Goal: Task Accomplishment & Management: Complete application form

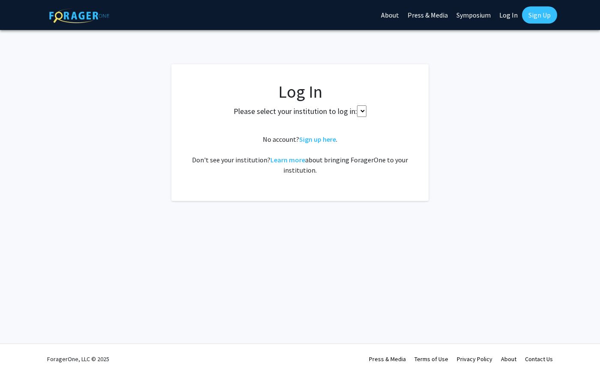
select select
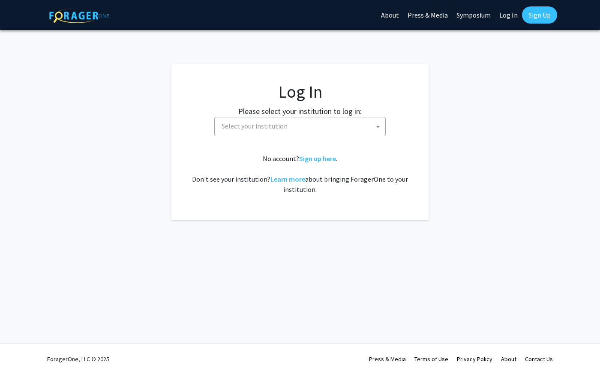
click at [300, 123] on span "Select your institution" at bounding box center [301, 126] width 167 height 18
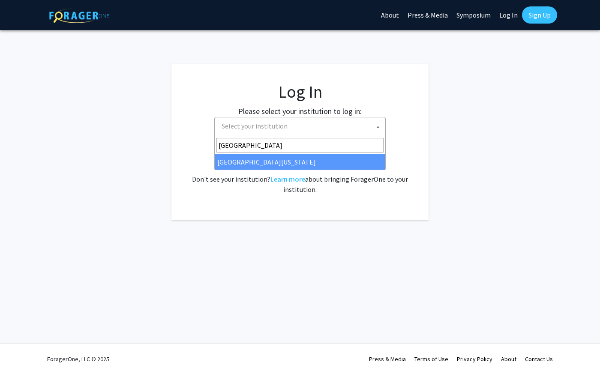
type input "university of kentu"
select select "13"
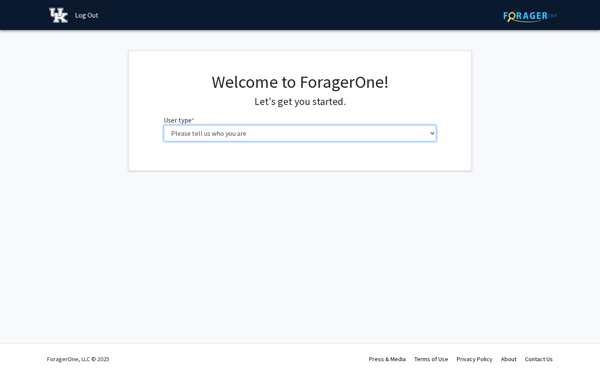
click at [362, 136] on select "Please tell us who you are Undergraduate Student Master's Student Doctoral Cand…" at bounding box center [300, 133] width 273 height 16
click at [257, 131] on select "Please tell us who you are Undergraduate Student Master's Student Doctoral Cand…" at bounding box center [300, 133] width 273 height 16
select select "1: undergrad"
click at [164, 125] on select "Please tell us who you are Undergraduate Student Master's Student Doctoral Cand…" at bounding box center [300, 133] width 273 height 16
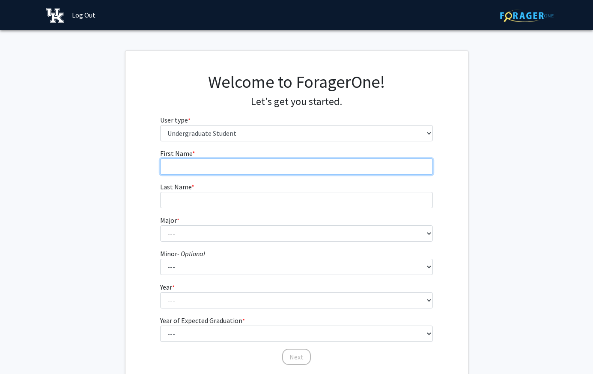
click at [259, 168] on input "First Name * required" at bounding box center [296, 167] width 273 height 16
type input "Raniya"
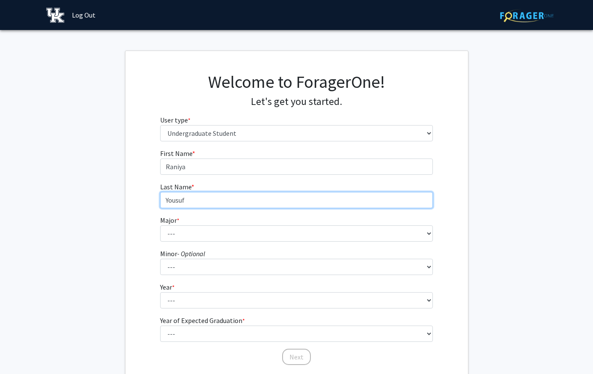
type input "Yousuf"
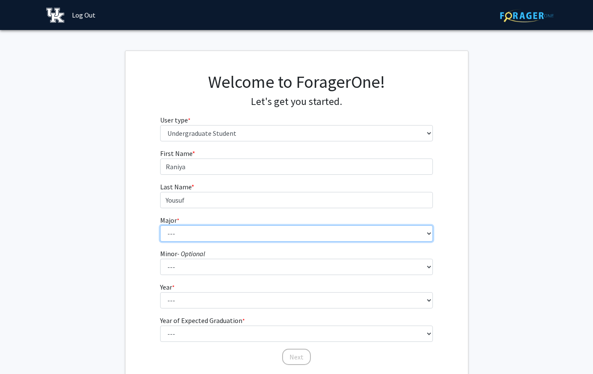
select select "16: 853"
click at [419, 236] on select "--- Accounting Aerospace Engineering African American & Africana Studies Agricu…" at bounding box center [296, 233] width 273 height 16
click at [160, 225] on select "--- Accounting Aerospace Engineering African American & Africana Studies Agricu…" at bounding box center [296, 233] width 273 height 16
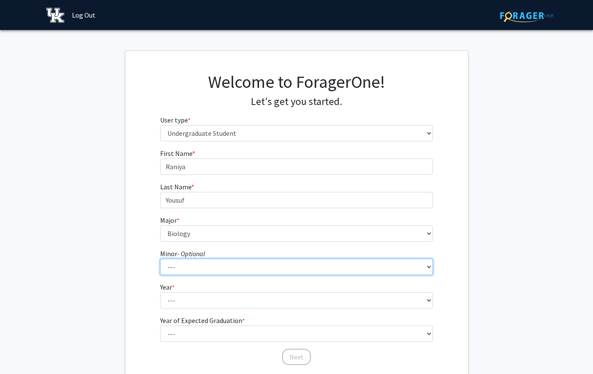
click at [215, 265] on select "--- African American & Africana Studies Agricultural Economics American Studies…" at bounding box center [296, 267] width 273 height 16
select select "13: 665"
click at [160, 259] on select "--- African American & Africana Studies Agricultural Economics American Studies…" at bounding box center [296, 267] width 273 height 16
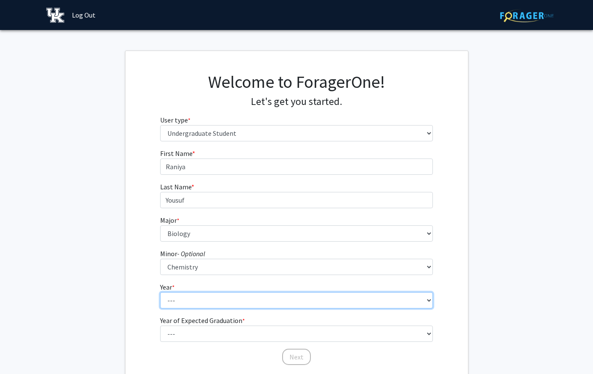
click at [223, 300] on select "--- First-year Sophomore Junior Senior Postbaccalaureate Certificate" at bounding box center [296, 300] width 273 height 16
select select "5: postbaccalaureate_certificate"
click at [160, 292] on select "--- First-year Sophomore Junior Senior Postbaccalaureate Certificate" at bounding box center [296, 300] width 273 height 16
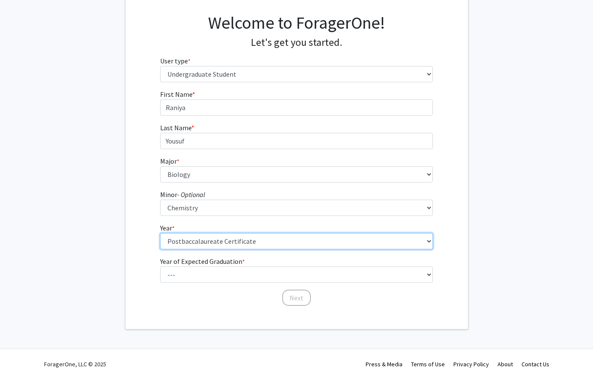
scroll to position [64, 0]
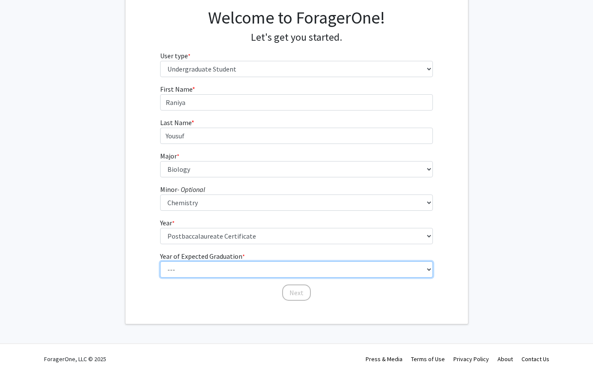
drag, startPoint x: 321, startPoint y: 272, endPoint x: 428, endPoint y: 293, distance: 108.3
click at [321, 272] on select "--- 2025 2026 2027 2028 2029 2030 2031 2032 2033 2034" at bounding box center [296, 269] width 273 height 16
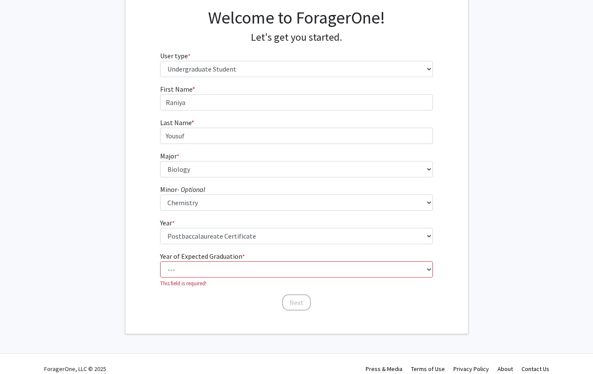
click at [551, 290] on fg-get-started "Welcome to ForagerOne! Let's get you started. User type * required Please tell …" at bounding box center [296, 160] width 593 height 348
drag, startPoint x: 299, startPoint y: 272, endPoint x: 341, endPoint y: 290, distance: 44.9
click at [299, 272] on select "--- 2025 2026 2027 2028 2029 2030 2031 2032 2033 2034" at bounding box center [296, 269] width 273 height 16
drag, startPoint x: 470, startPoint y: 319, endPoint x: 458, endPoint y: 321, distance: 13.0
click at [470, 319] on fg-get-started "Welcome to ForagerOne! Let's get you started. User type * required Please tell …" at bounding box center [296, 160] width 593 height 348
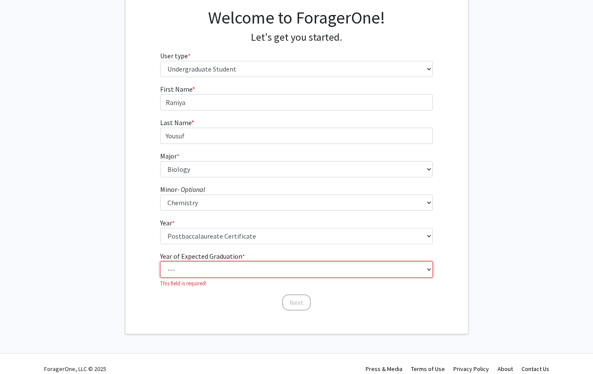
drag, startPoint x: 300, startPoint y: 276, endPoint x: 307, endPoint y: 278, distance: 7.1
click at [300, 276] on select "--- 2025 2026 2027 2028 2029 2030 2031 2032 2033 2034" at bounding box center [296, 269] width 273 height 16
click at [386, 315] on div "Welcome to ForagerOne! Let's get you started. User type * required Please tell …" at bounding box center [297, 160] width 343 height 347
click at [332, 273] on select "--- 2025 2026 2027 2028 2029 2030 2031 2032 2033 2034" at bounding box center [296, 269] width 273 height 16
select select "1: 2025"
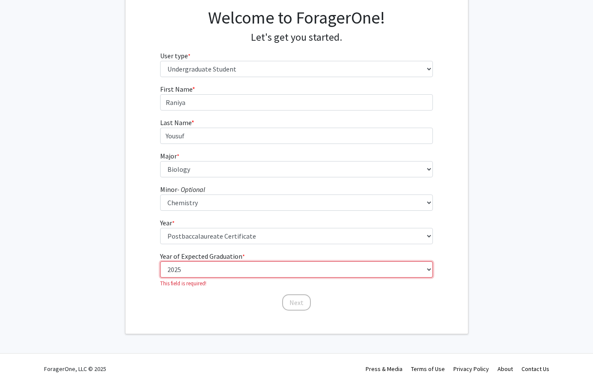
click at [160, 261] on select "--- 2025 2026 2027 2028 2029 2030 2031 2032 2033 2034" at bounding box center [296, 269] width 273 height 16
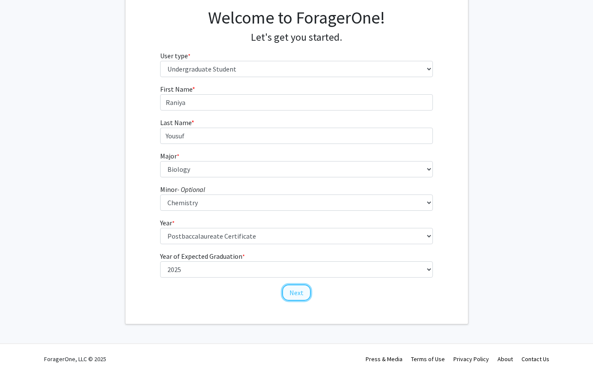
click at [304, 292] on button "Next" at bounding box center [296, 292] width 29 height 16
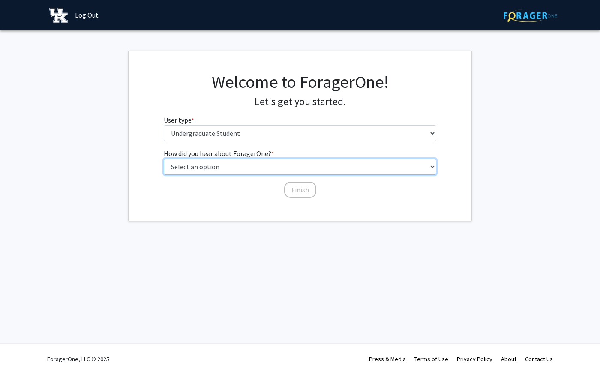
click at [407, 170] on select "Select an option Peer/student recommendation Faculty/staff recommendation Unive…" at bounding box center [300, 167] width 273 height 16
select select "3: university_website"
click at [164, 159] on select "Select an option Peer/student recommendation Faculty/staff recommendation Unive…" at bounding box center [300, 167] width 273 height 16
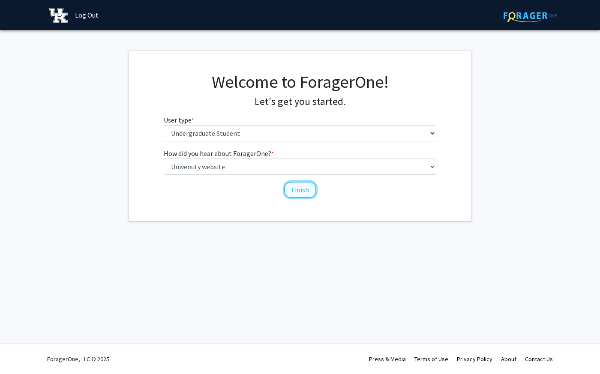
drag, startPoint x: 298, startPoint y: 189, endPoint x: 468, endPoint y: 268, distance: 187.7
click at [298, 190] on button "Finish" at bounding box center [300, 190] width 32 height 16
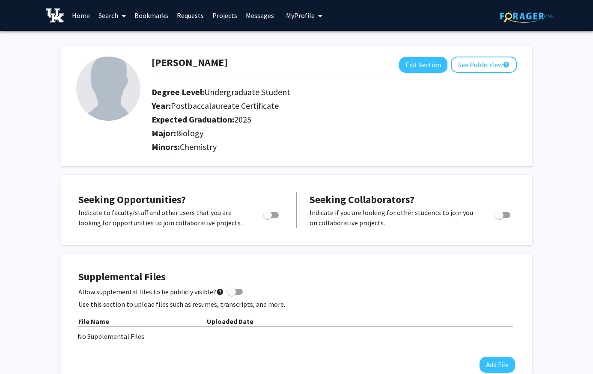
click at [269, 215] on span "Toggle" at bounding box center [267, 215] width 9 height 9
click at [268, 218] on input "Are you actively seeking opportunities?" at bounding box center [267, 218] width 0 height 0
checkbox input "true"
click at [502, 217] on span "Toggle" at bounding box center [499, 215] width 9 height 9
click at [500, 218] on input "Would you like to receive other student requests to work with you?" at bounding box center [499, 218] width 0 height 0
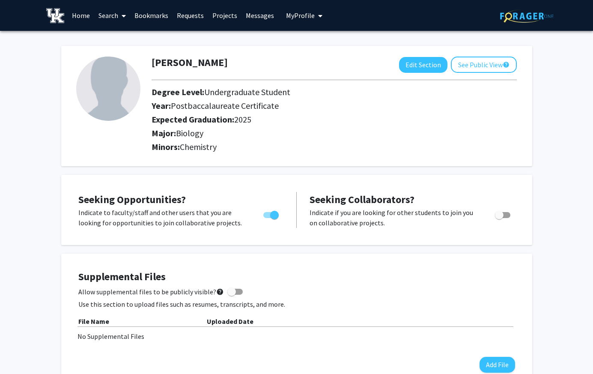
checkbox input "true"
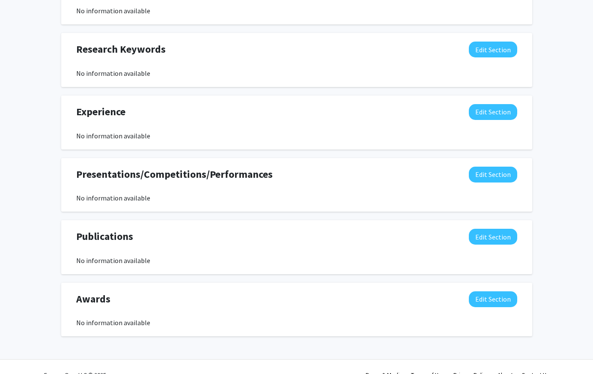
scroll to position [443, 0]
